Goal: Information Seeking & Learning: Learn about a topic

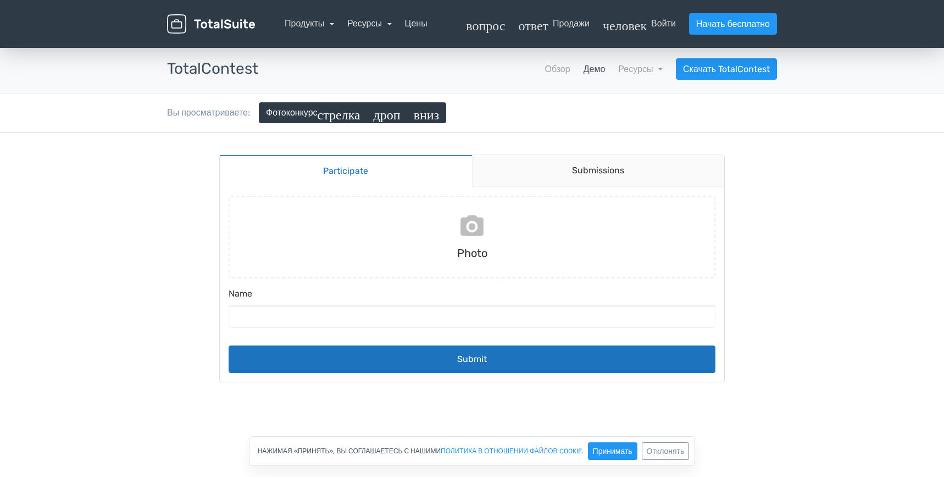
click at [568, 237] on input "file" at bounding box center [472, 237] width 496 height 82
click at [383, 234] on input "file" at bounding box center [472, 237] width 496 height 82
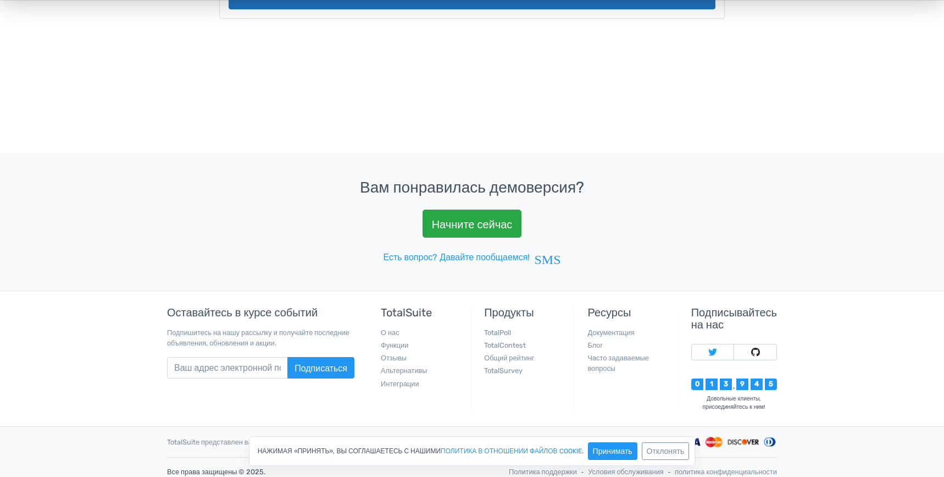
scroll to position [465, 0]
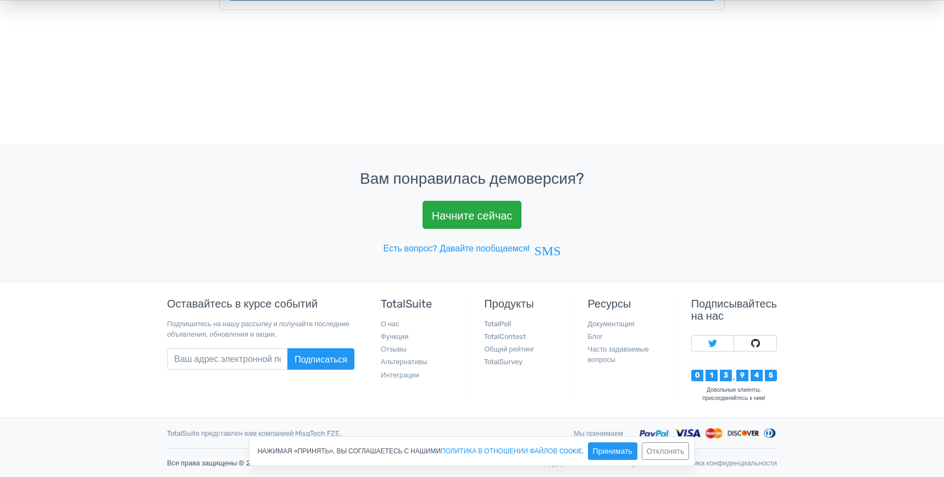
drag, startPoint x: 0, startPoint y: 0, endPoint x: 289, endPoint y: 251, distance: 382.7
click at [289, 251] on div "Вам понравилась демоверсия? Начните сейчас Есть вопрос? Давайте пообщаемся! SMS" at bounding box center [472, 212] width 944 height 137
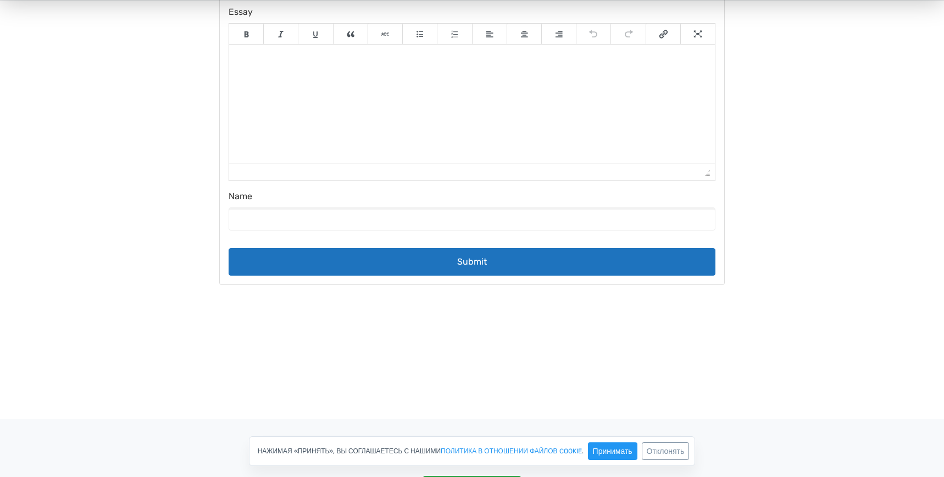
scroll to position [0, 0]
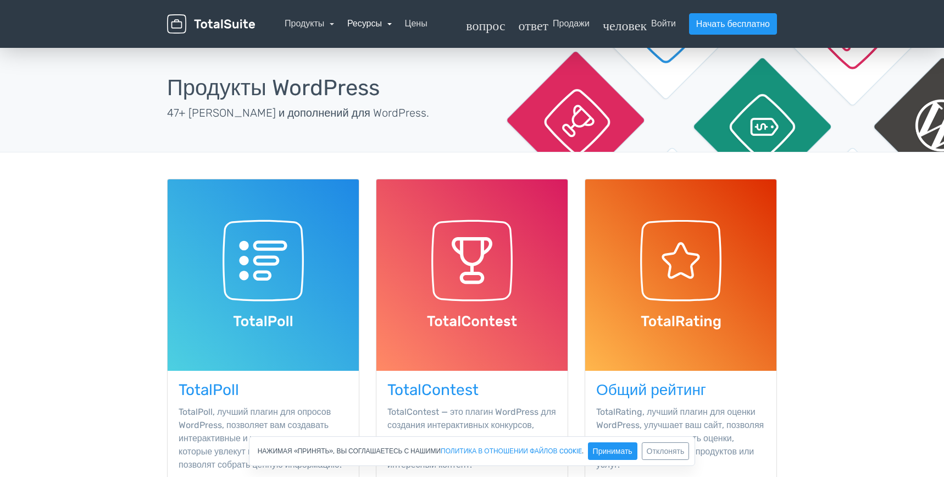
click at [392, 24] on link "Ресурсы" at bounding box center [369, 23] width 45 height 10
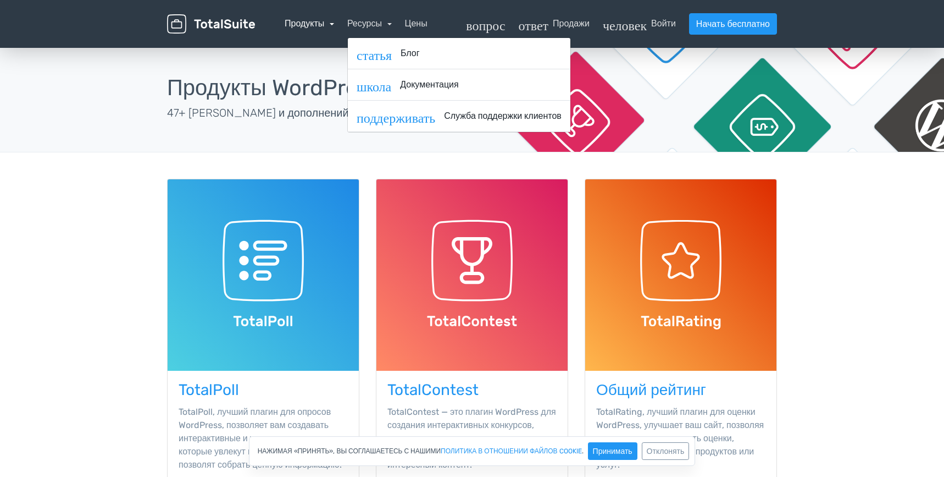
click at [334, 23] on link "Продукты" at bounding box center [309, 23] width 49 height 10
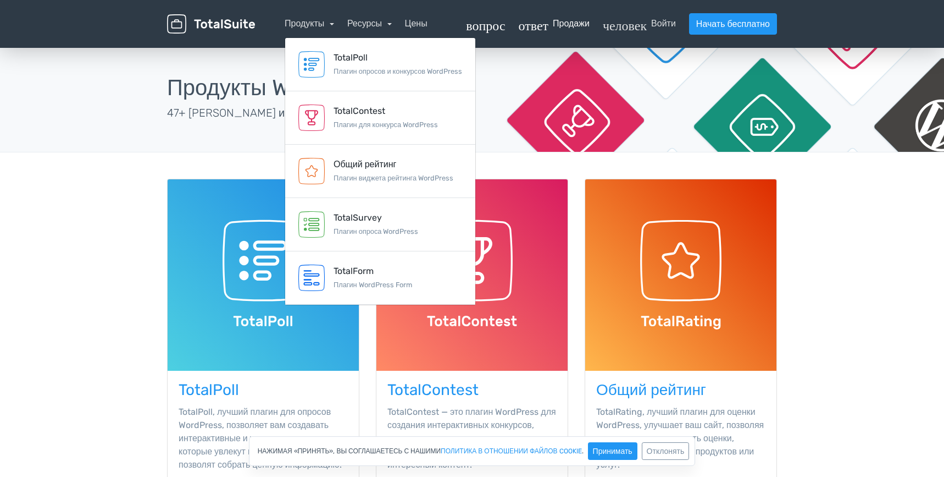
click at [488, 27] on font "вопрос_ответ" at bounding box center [507, 23] width 82 height 13
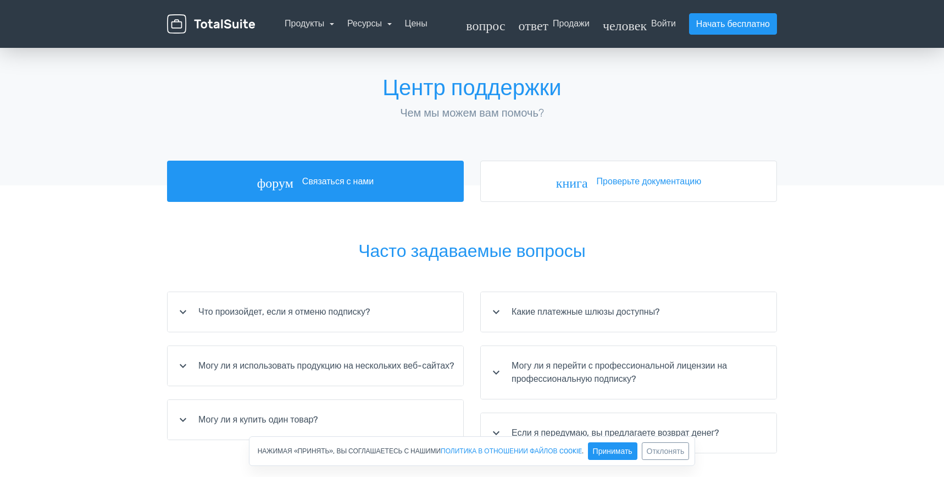
click at [532, 33] on nav "Продукты TotalPoll Плагин опросов и конкурсов WordPress TotalContest Плагин для…" at bounding box center [524, 23] width 522 height 21
click at [533, 27] on font "вопрос_ответ" at bounding box center [507, 23] width 82 height 13
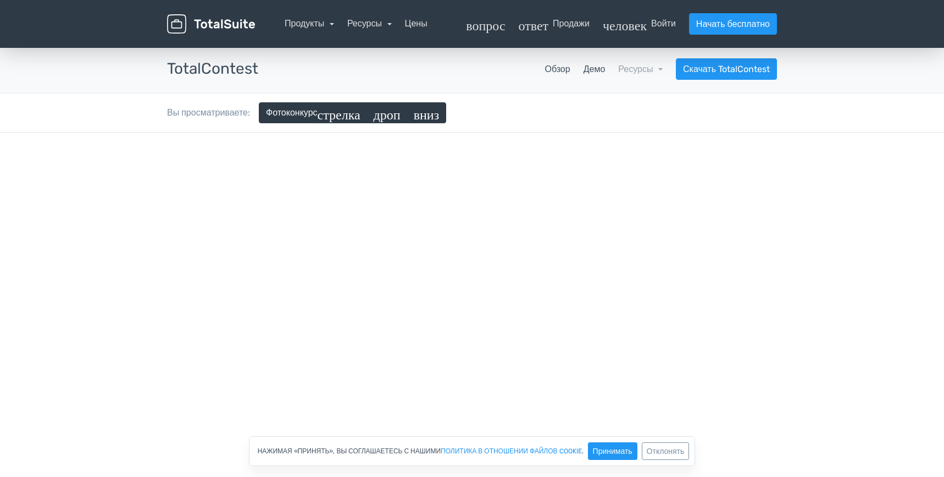
drag, startPoint x: 0, startPoint y: 0, endPoint x: 571, endPoint y: 69, distance: 575.4
click at [571, 69] on nav "Обзор Демо Ресурсы школа Документация статья Журнал изменений Скачать TotalCont…" at bounding box center [526, 68] width 519 height 21
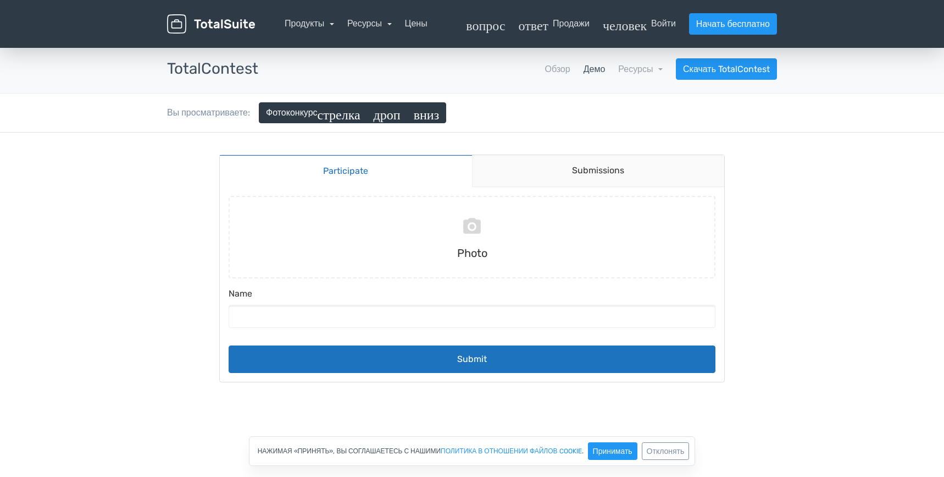
click at [584, 69] on font "Демо" at bounding box center [595, 69] width 22 height 10
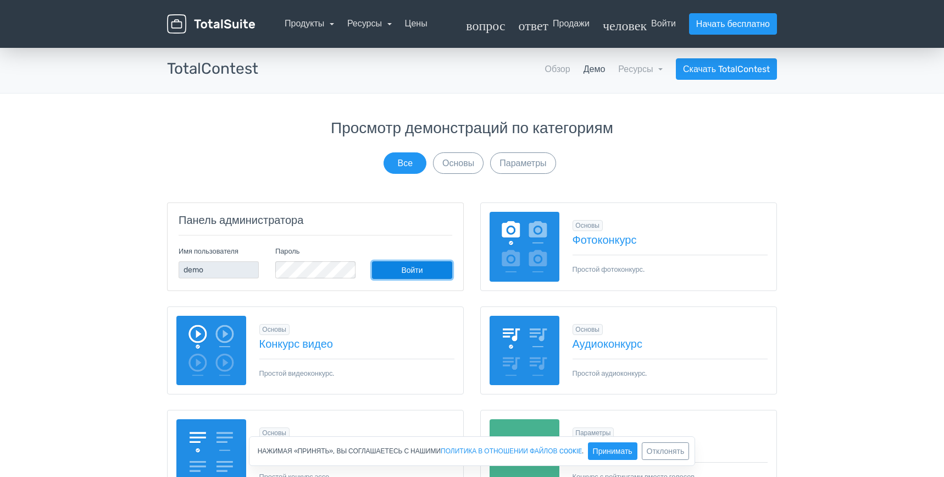
click at [415, 273] on font "Войти" at bounding box center [411, 270] width 21 height 9
click at [420, 268] on font "Войти" at bounding box center [411, 270] width 21 height 9
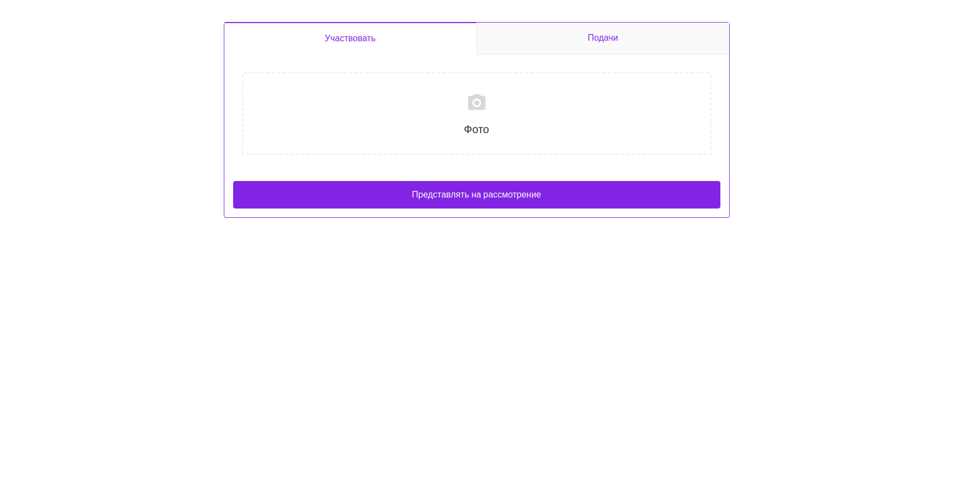
click at [511, 32] on link "Подачи" at bounding box center [602, 39] width 253 height 32
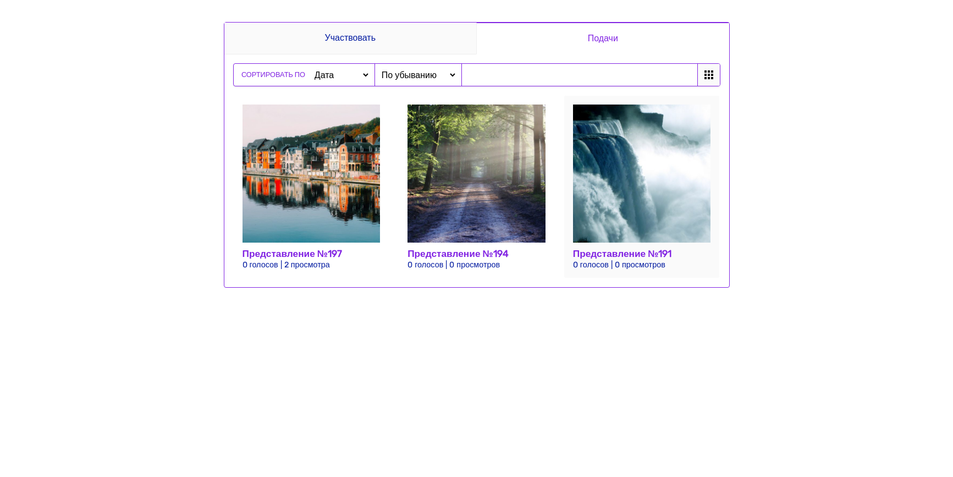
click at [653, 198] on img at bounding box center [642, 173] width 138 height 138
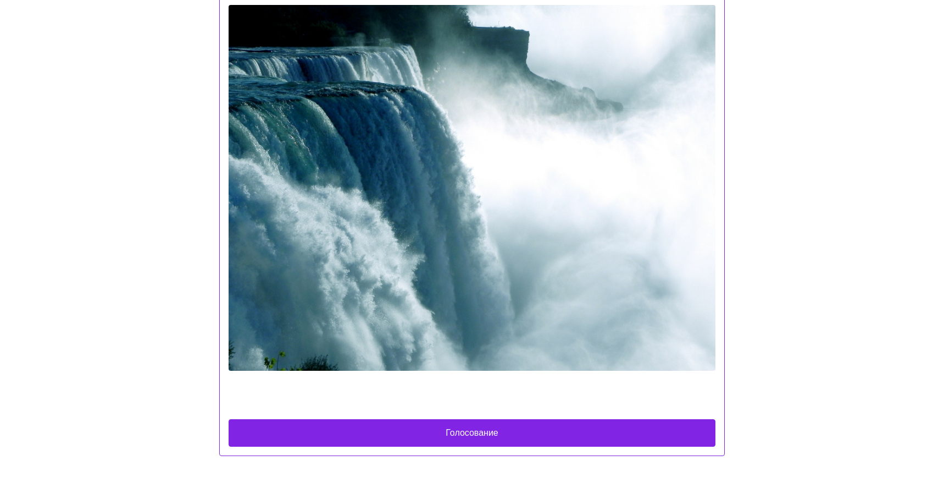
scroll to position [59, 0]
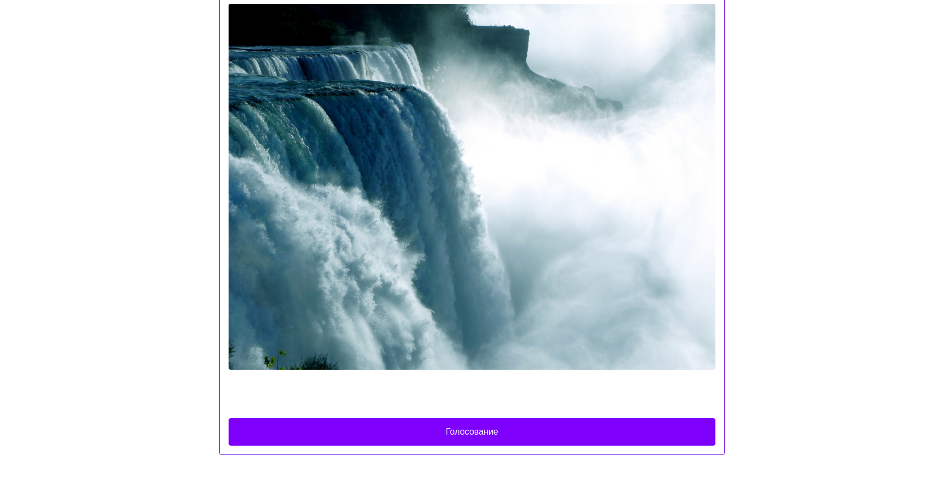
click at [451, 432] on font "Голосование" at bounding box center [472, 431] width 53 height 10
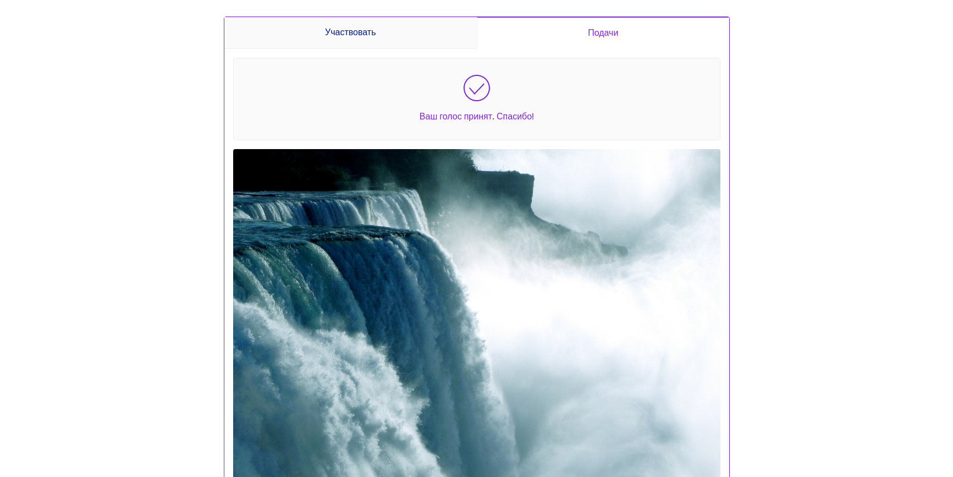
scroll to position [0, 0]
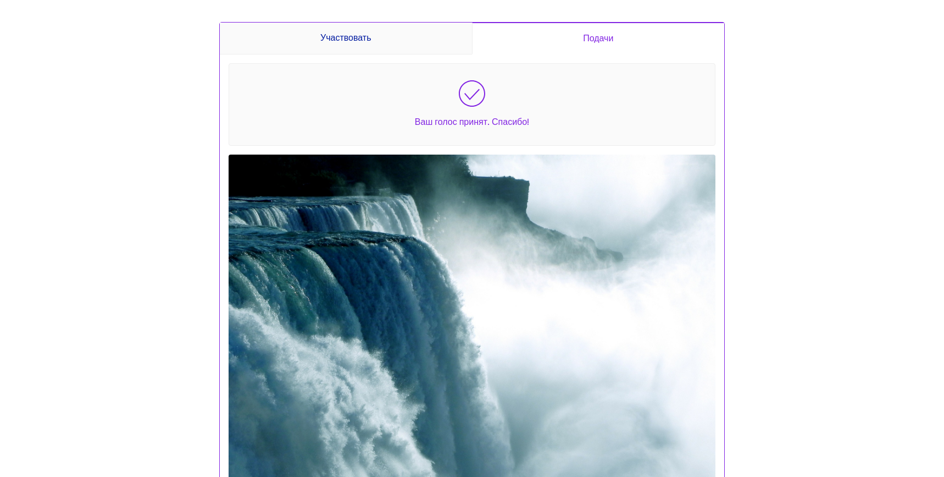
click at [598, 36] on font "Подачи" at bounding box center [598, 38] width 30 height 10
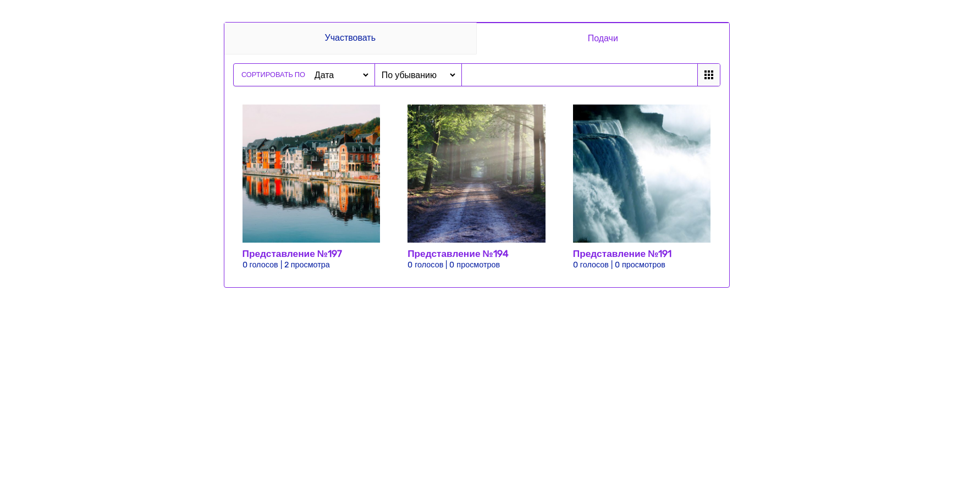
click at [706, 74] on icon at bounding box center [708, 74] width 9 height 9
click at [435, 77] on select "По возрастанию По убыванию" at bounding box center [418, 75] width 78 height 12
click at [335, 77] on select "Дата Просмотры Голоса Заголовок" at bounding box center [341, 75] width 58 height 12
select select "https://demos.totalsuite.net/totalcontest/contest/customized-design/submissions…"
click at [312, 69] on select "Дата Просмотры Голоса Заголовок" at bounding box center [341, 75] width 58 height 12
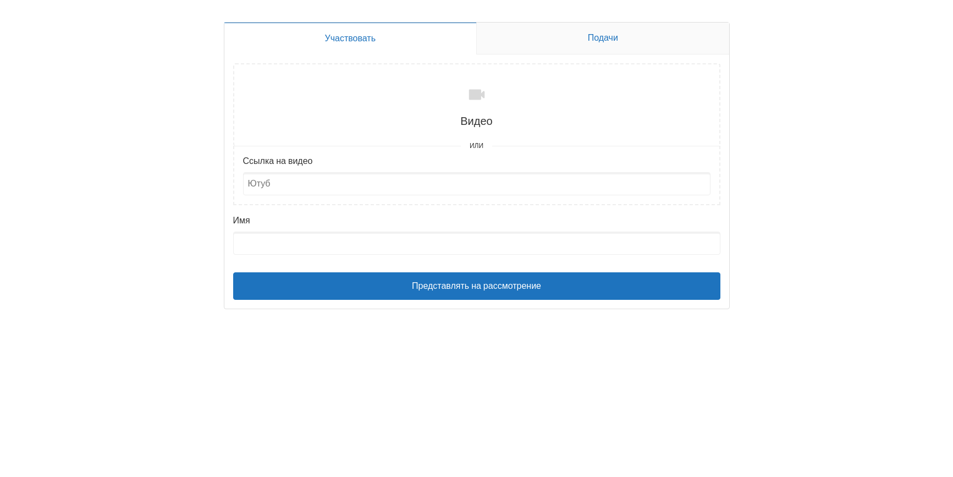
click at [521, 34] on link "Подачи" at bounding box center [602, 39] width 253 height 32
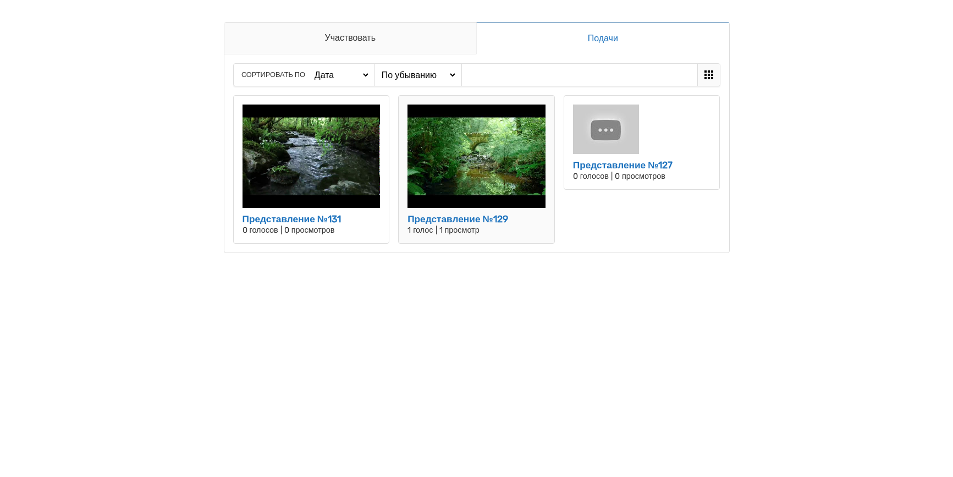
click at [484, 172] on img at bounding box center [476, 155] width 138 height 103
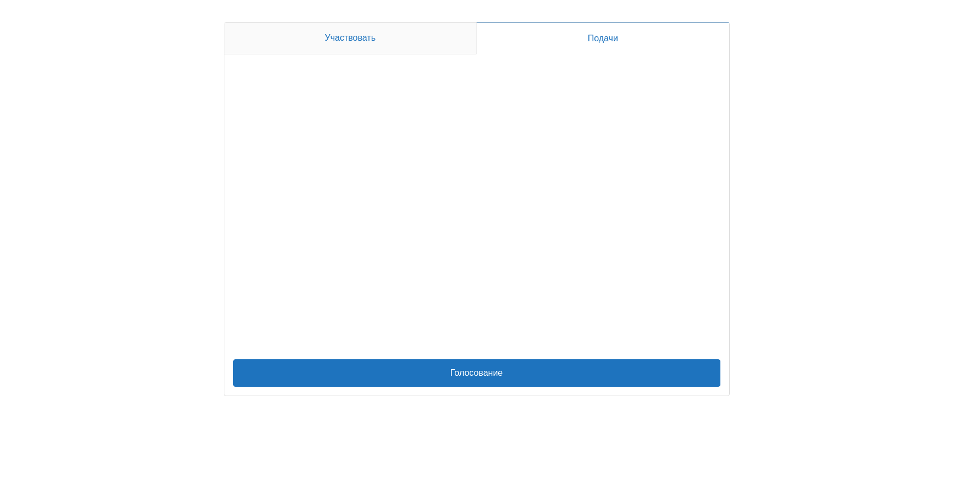
click at [428, 43] on link "Участвовать" at bounding box center [350, 39] width 252 height 32
